Goal: Transaction & Acquisition: Purchase product/service

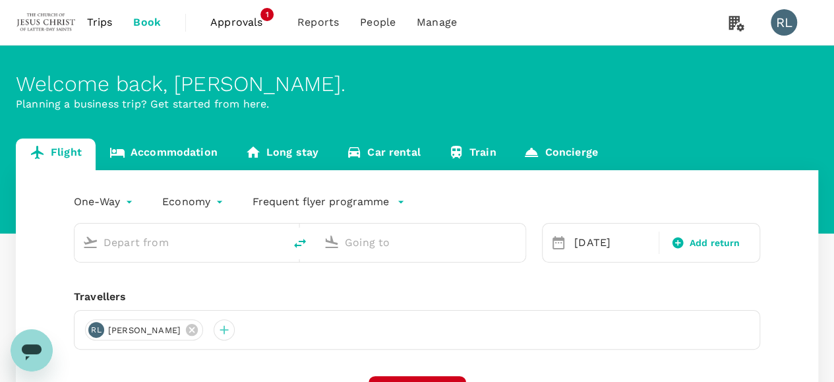
click at [100, 21] on span "Trips" at bounding box center [100, 22] width 26 height 16
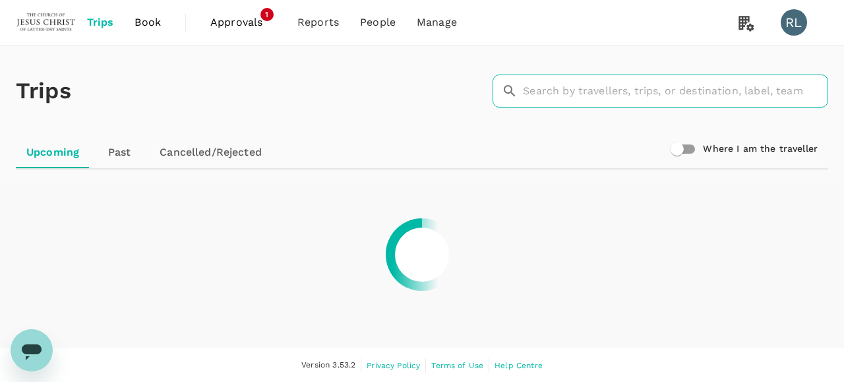
click at [565, 94] on input "text" at bounding box center [675, 90] width 305 height 33
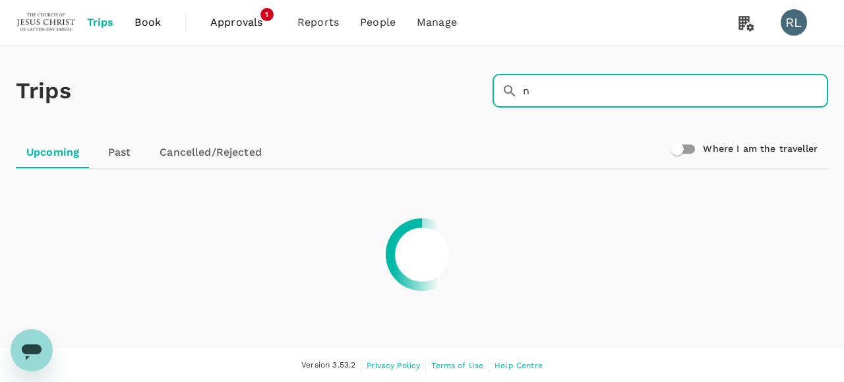
click at [567, 94] on input "n" at bounding box center [675, 90] width 305 height 33
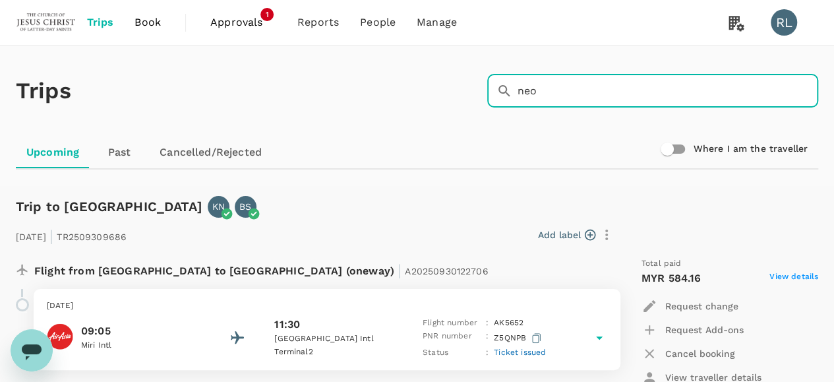
scroll to position [66, 0]
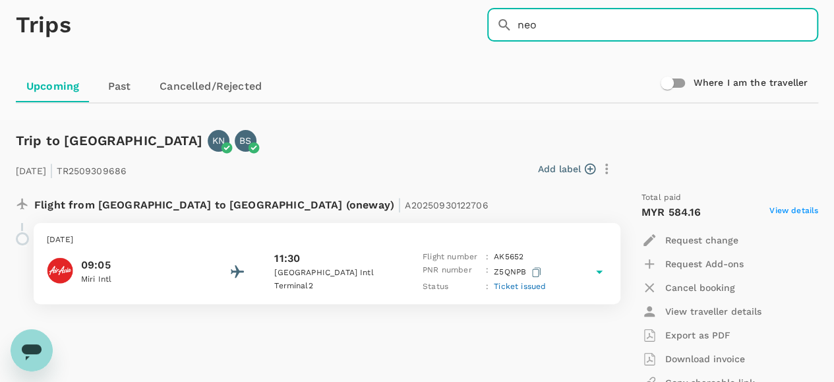
type input "neo"
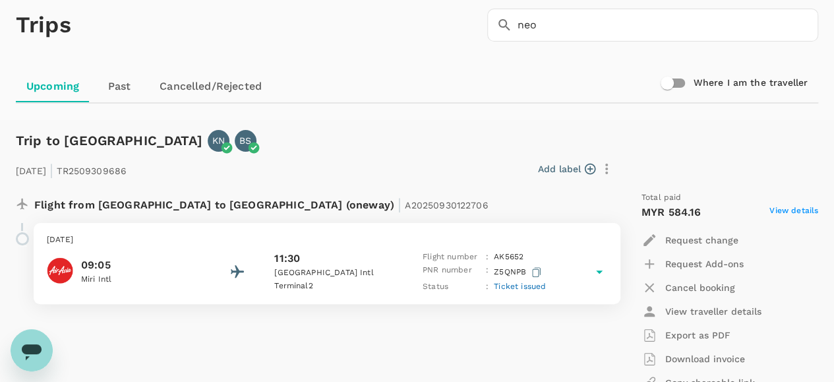
click at [527, 289] on span "Ticket issued" at bounding box center [520, 285] width 52 height 9
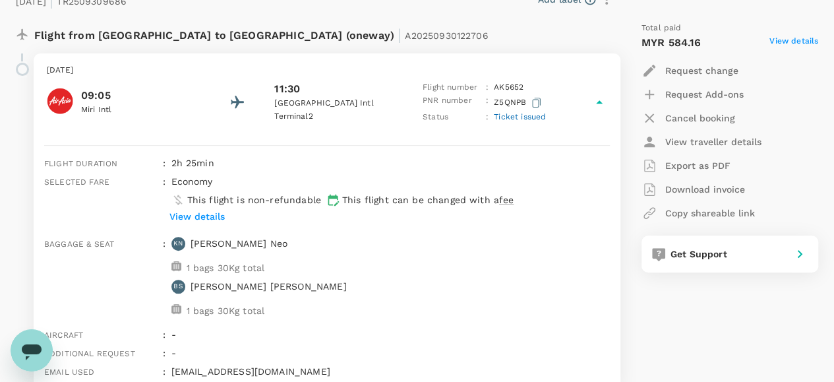
scroll to position [264, 0]
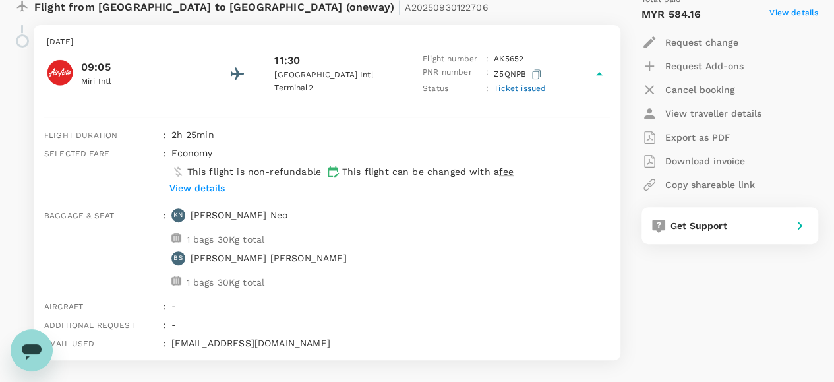
click at [697, 134] on p "Export as PDF" at bounding box center [697, 136] width 65 height 13
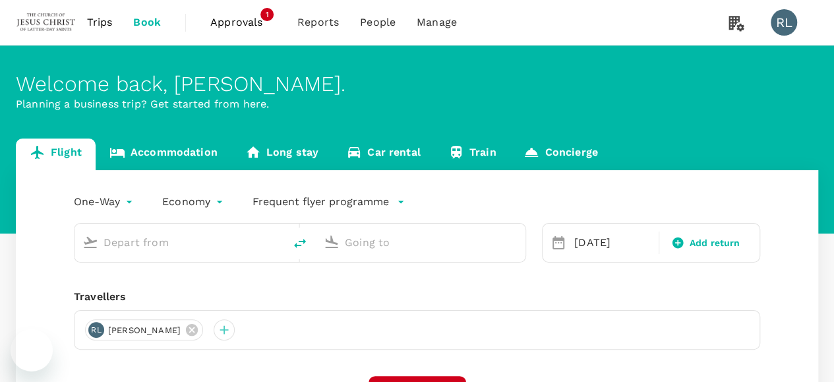
type input "Tawau (TWU)"
type input "Kota Kinabalu Intl (BKI)"
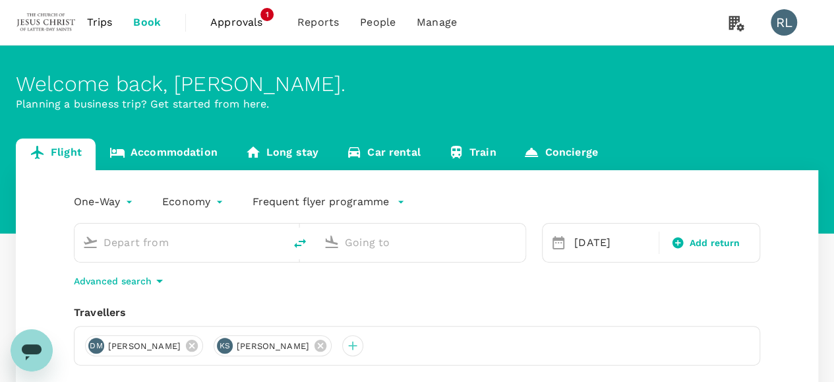
type input "Tawau (TWU)"
type input "Kota Kinabalu Intl (BKI)"
drag, startPoint x: 347, startPoint y: 347, endPoint x: 332, endPoint y: 347, distance: 14.5
click at [326, 347] on icon at bounding box center [320, 345] width 12 height 12
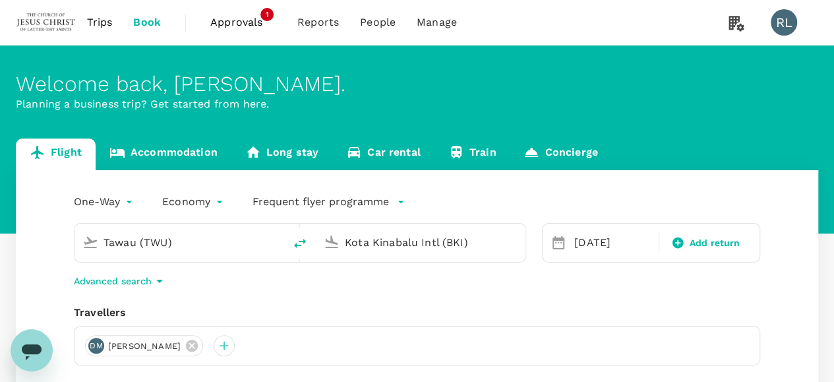
click at [198, 348] on icon at bounding box center [192, 345] width 12 height 12
click at [92, 345] on div at bounding box center [95, 345] width 21 height 21
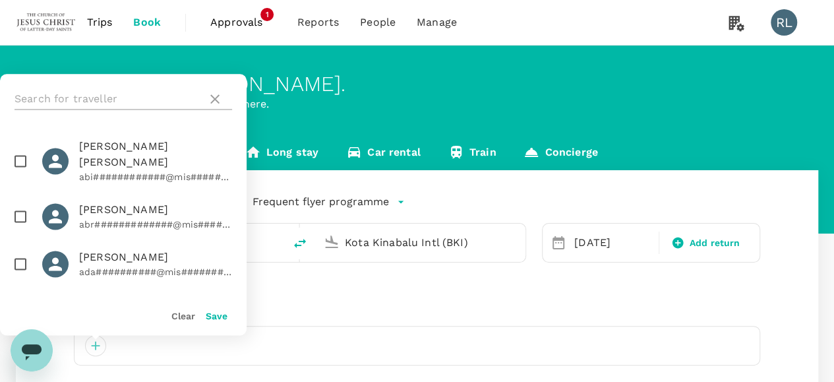
click at [118, 101] on input "text" at bounding box center [107, 98] width 187 height 21
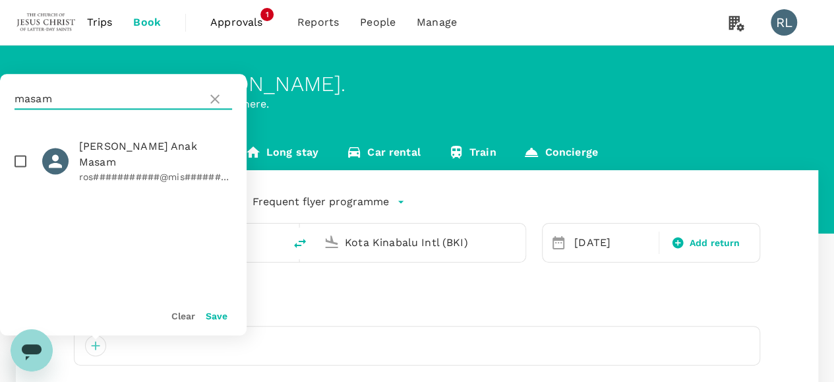
type input "masam"
drag, startPoint x: 21, startPoint y: 154, endPoint x: 37, endPoint y: 190, distance: 39.5
click at [20, 154] on input "checkbox" at bounding box center [21, 161] width 28 height 28
checkbox input "true"
click at [219, 315] on button "Save" at bounding box center [217, 315] width 22 height 11
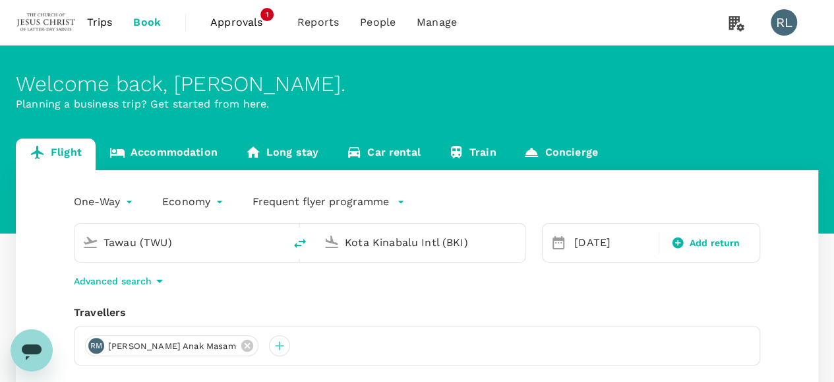
click at [298, 239] on icon "delete" at bounding box center [300, 243] width 16 height 16
type input "Kota Kinabalu Intl (BKI)"
type input "Tawau (TWU)"
click at [237, 246] on input "Kota Kinabalu Intl (BKI)" at bounding box center [179, 242] width 153 height 20
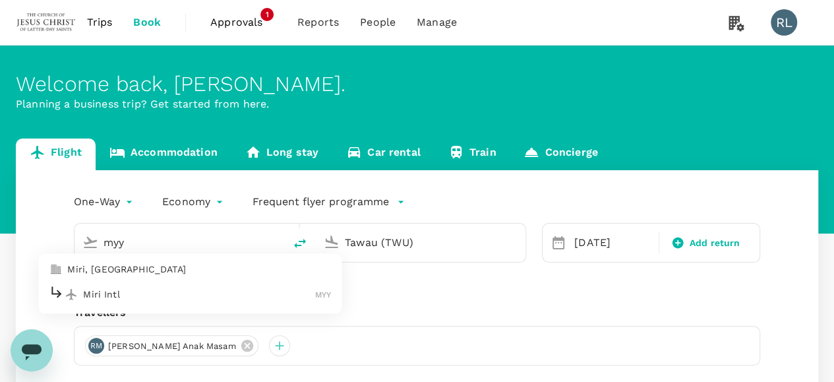
click at [179, 296] on p "Miri Intl" at bounding box center [199, 293] width 232 height 13
type input "Miri Intl (MYY)"
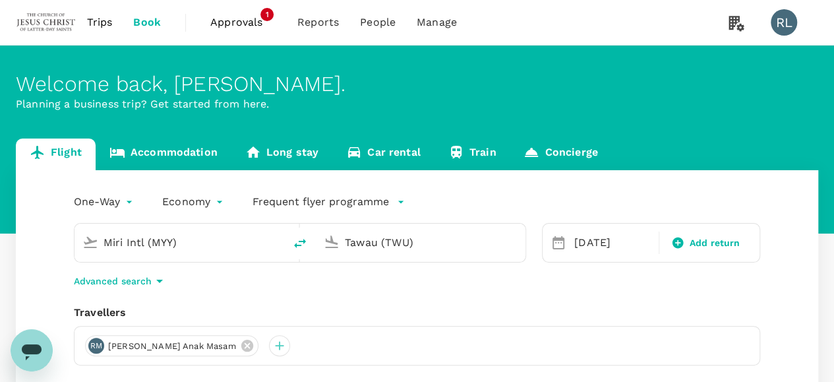
drag, startPoint x: 424, startPoint y: 241, endPoint x: 326, endPoint y: 232, distance: 98.6
click at [326, 232] on div "Tawau (TWU)" at bounding box center [417, 239] width 199 height 29
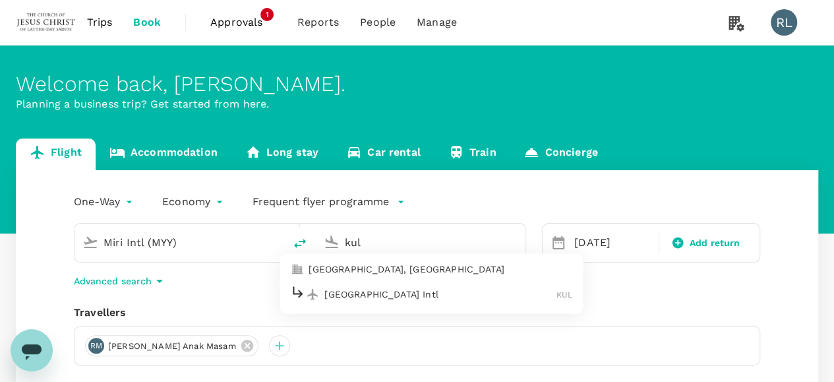
click at [362, 297] on p "[GEOGRAPHIC_DATA] Intl" at bounding box center [440, 293] width 232 height 13
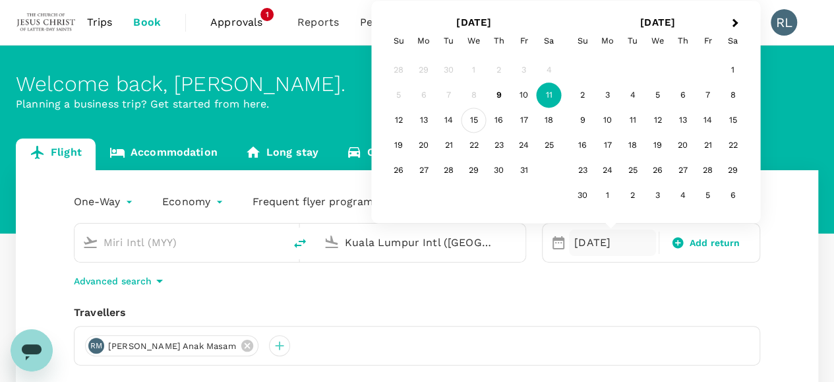
type input "Kuala Lumpur Intl ([GEOGRAPHIC_DATA])"
click at [477, 119] on div "15" at bounding box center [473, 120] width 25 height 25
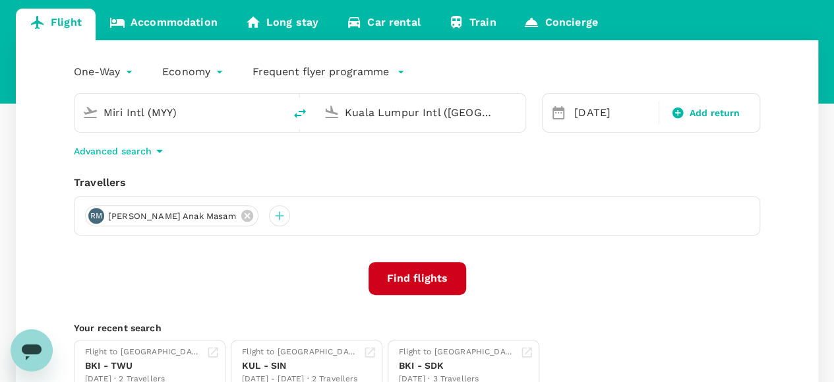
scroll to position [132, 0]
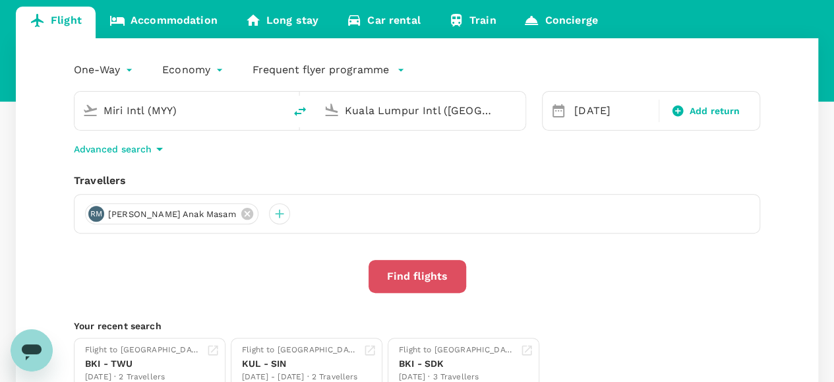
click at [416, 276] on button "Find flights" at bounding box center [417, 276] width 98 height 33
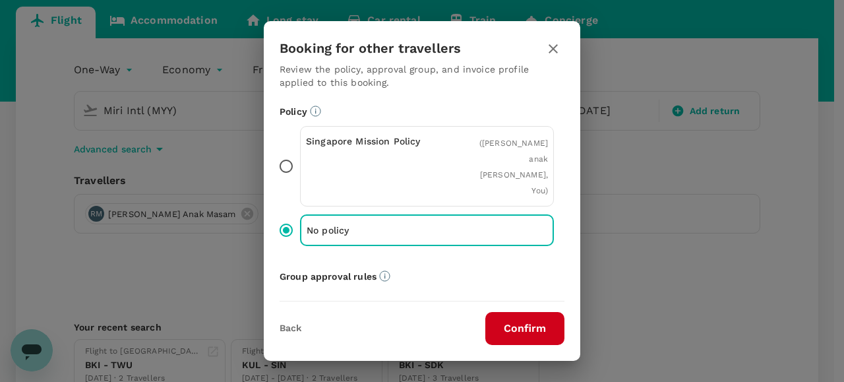
click at [526, 331] on button "Confirm" at bounding box center [524, 328] width 79 height 33
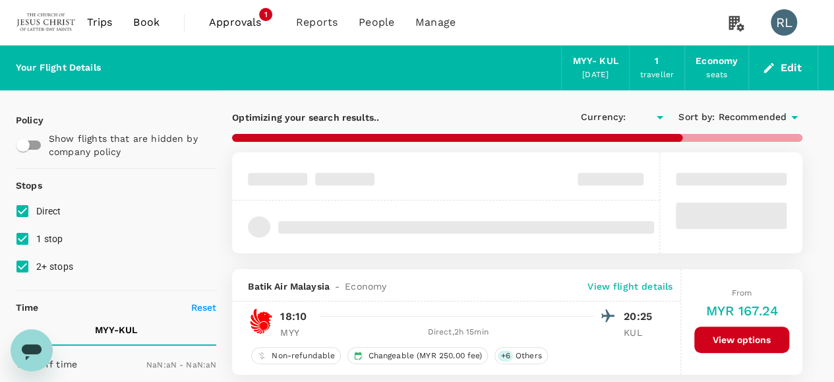
type input "MYR"
type input "1440"
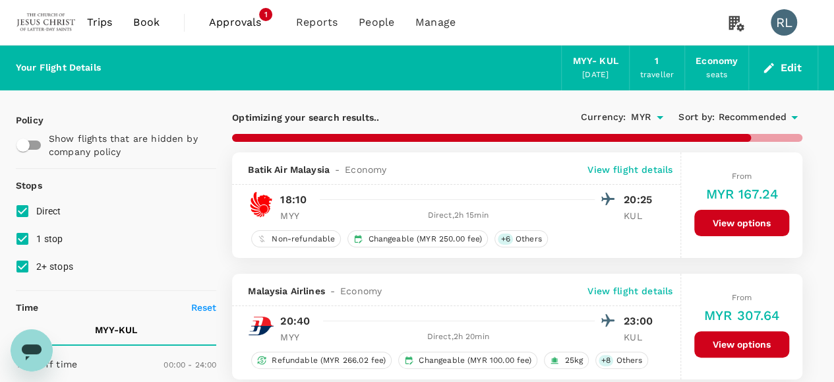
click at [747, 115] on span "Recommended" at bounding box center [752, 117] width 69 height 14
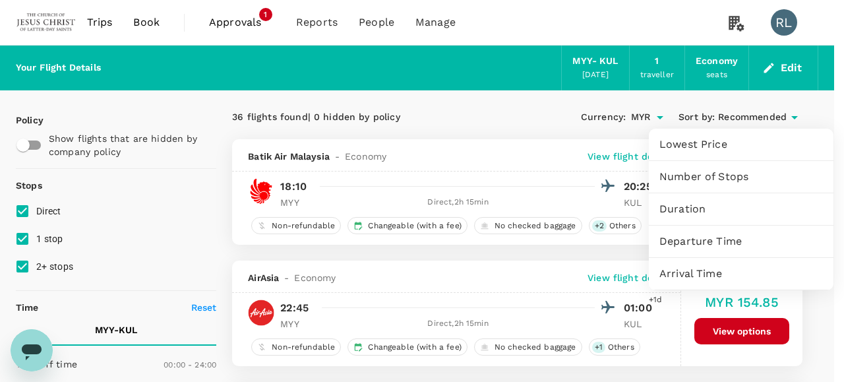
click at [691, 242] on span "Departure Time" at bounding box center [740, 241] width 163 height 16
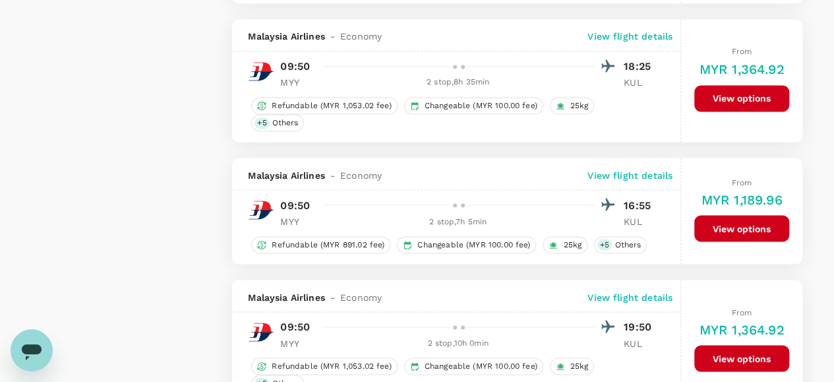
scroll to position [857, 0]
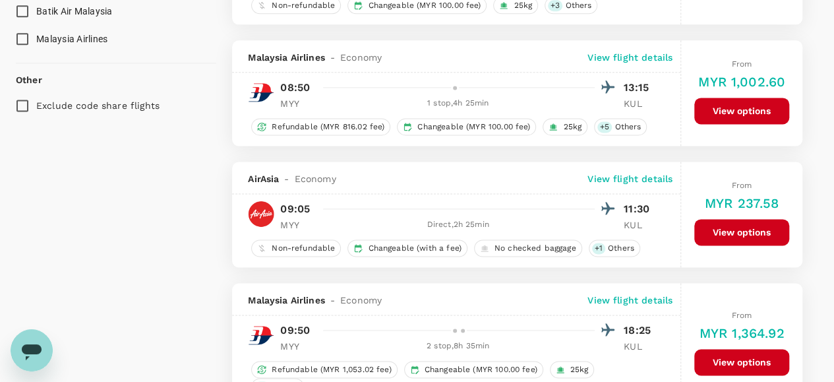
click at [718, 219] on button "View options" at bounding box center [741, 232] width 95 height 26
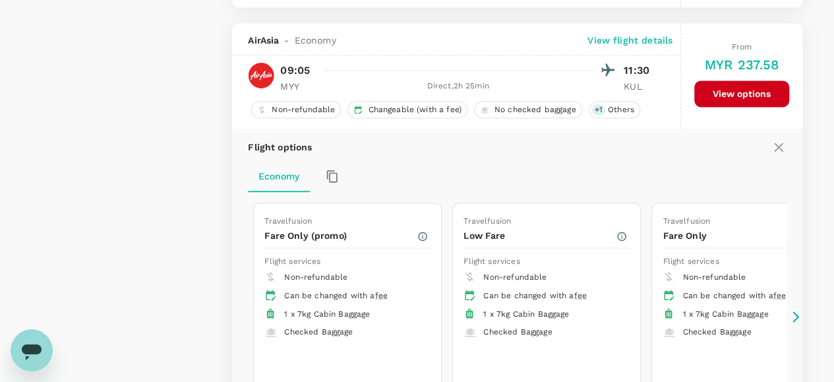
scroll to position [998, 0]
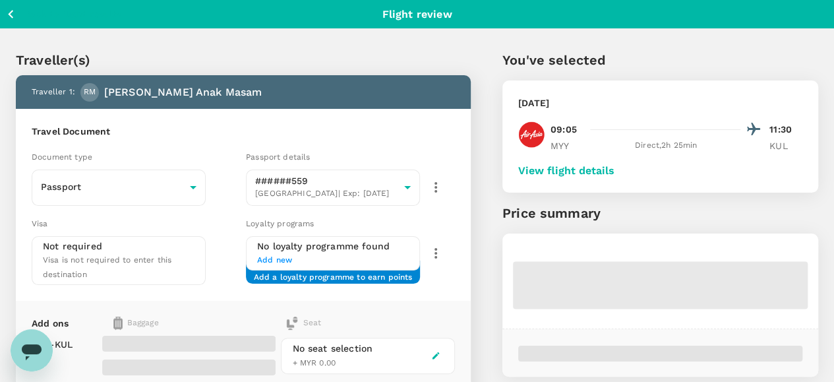
click at [614, 169] on button "View flight details" at bounding box center [566, 171] width 96 height 12
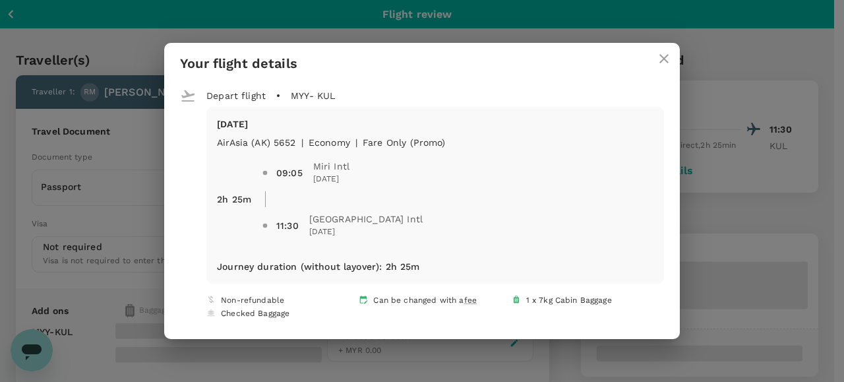
click at [664, 58] on icon "close" at bounding box center [664, 59] width 16 height 16
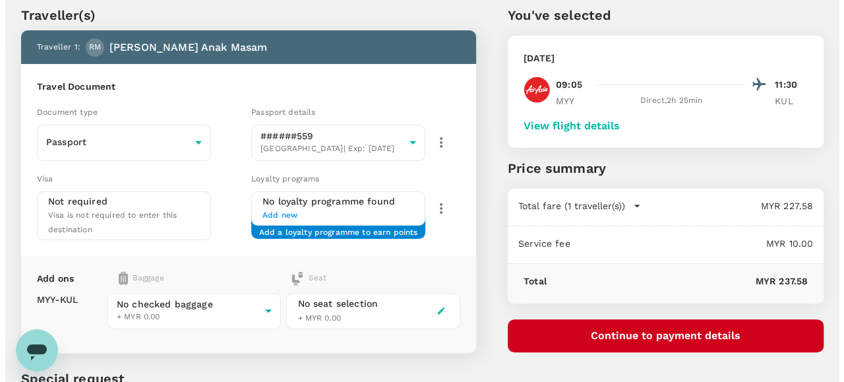
scroll to position [66, 0]
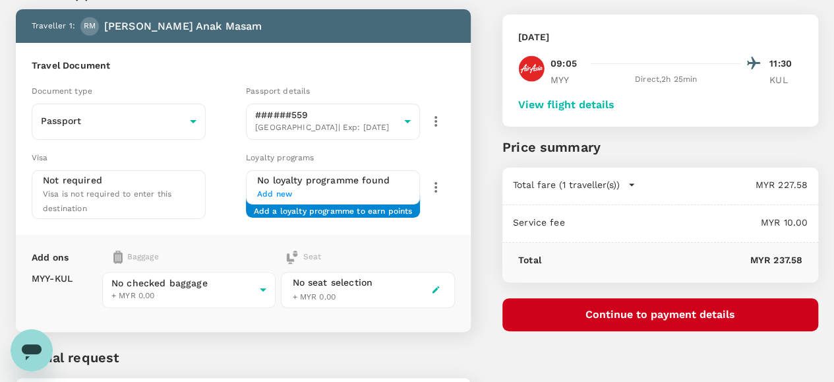
click at [671, 312] on button "Continue to payment details" at bounding box center [660, 314] width 316 height 33
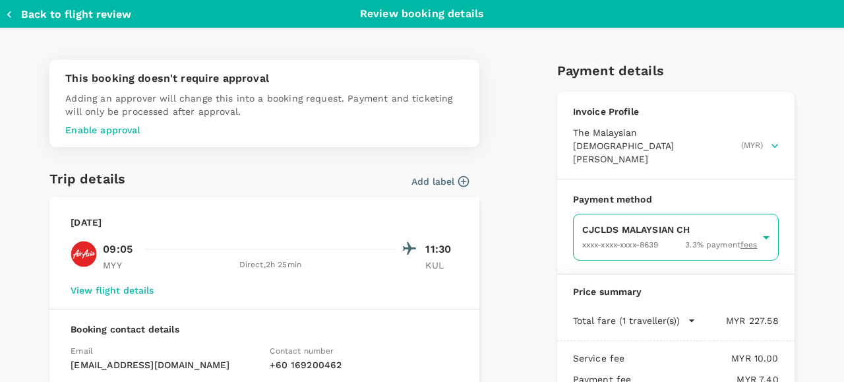
click at [625, 210] on body "Back to flight results Flight review Traveller(s) Traveller 1 : RM [PERSON_NAME…" at bounding box center [422, 217] width 844 height 567
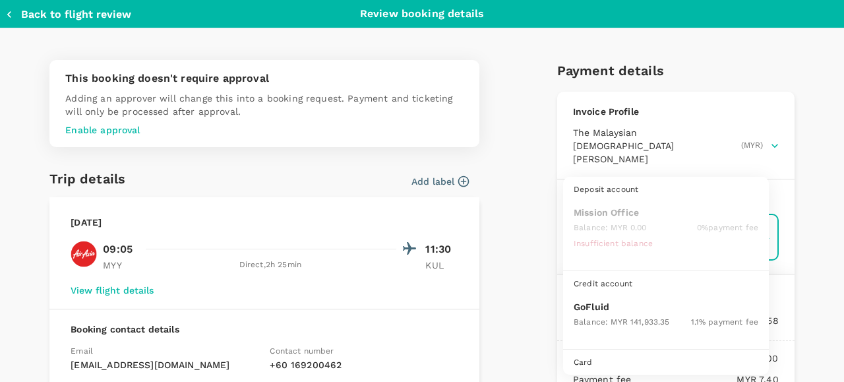
scroll to position [34, 0]
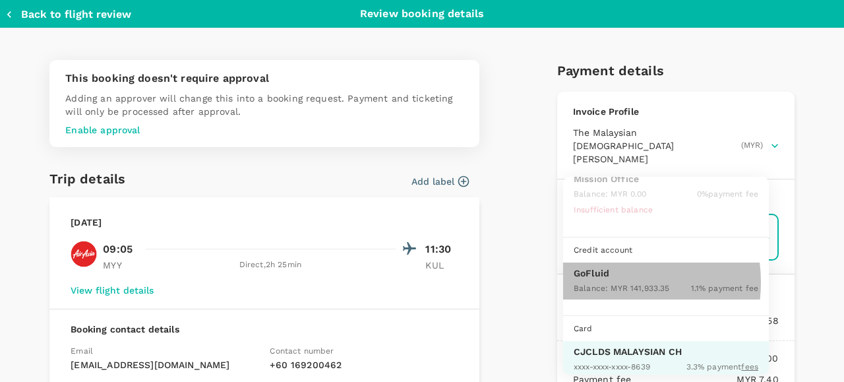
click at [599, 280] on div "Balance : MYR 141,933.35" at bounding box center [621, 287] width 96 height 16
type input "9b357727-6904-47bd-a44e-9a56bf7dfc7a"
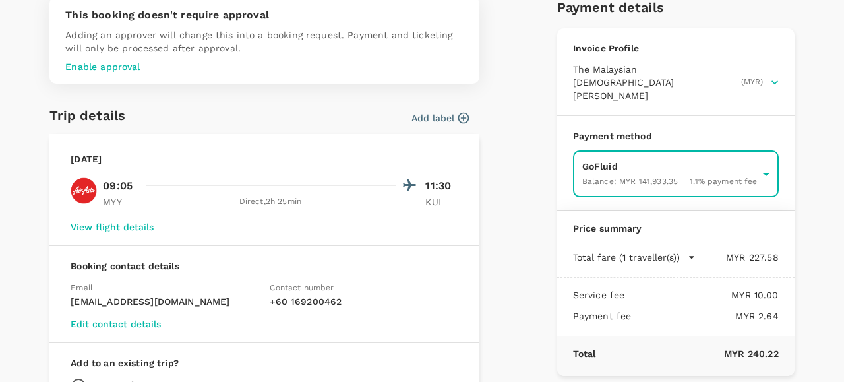
scroll to position [132, 0]
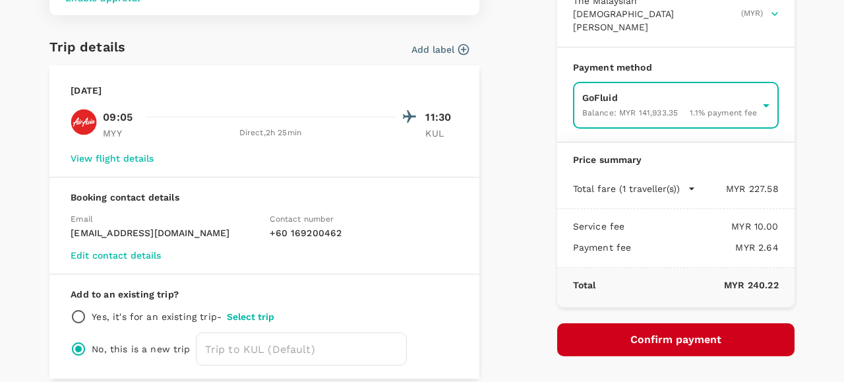
click at [612, 323] on button "Confirm payment" at bounding box center [675, 339] width 237 height 33
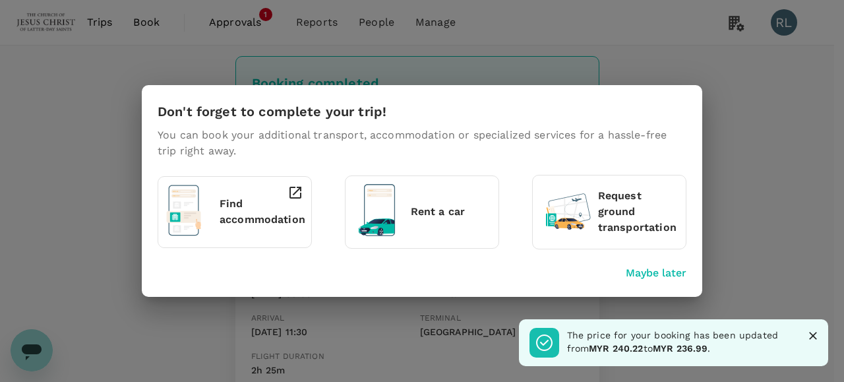
click at [815, 334] on icon "Close" at bounding box center [812, 335] width 13 height 13
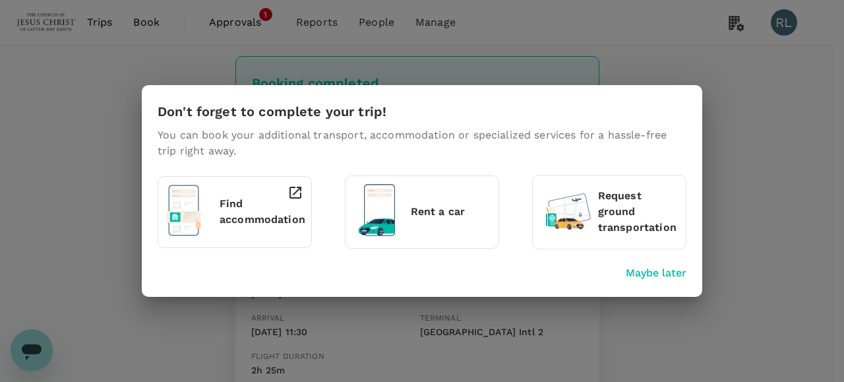
click at [553, 55] on div "Don't forget to complete your trip! You can book your additional transport, acc…" at bounding box center [422, 191] width 844 height 382
click at [477, 332] on div "Don't forget to complete your trip! You can book your additional transport, acc…" at bounding box center [422, 191] width 844 height 382
click at [648, 270] on p "Maybe later" at bounding box center [655, 273] width 61 height 16
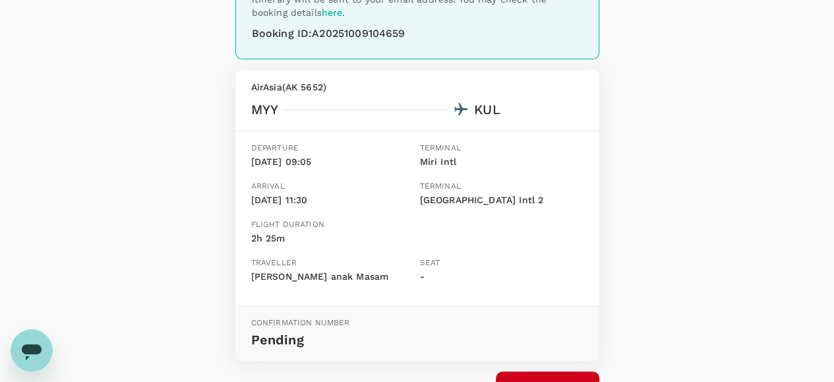
scroll to position [66, 0]
